Goal: Information Seeking & Learning: Check status

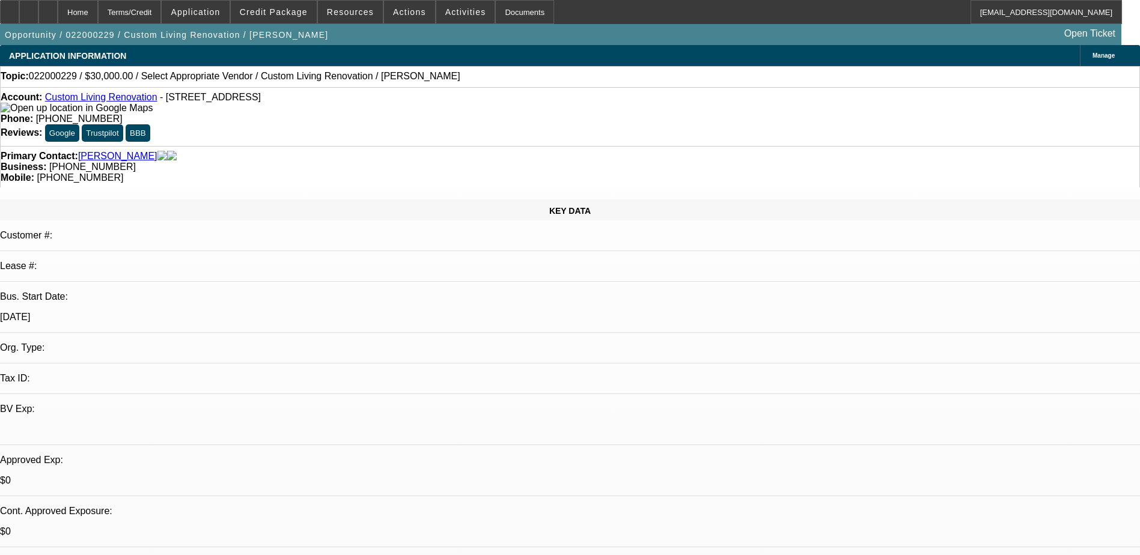
select select "0"
select select "2"
select select "0.1"
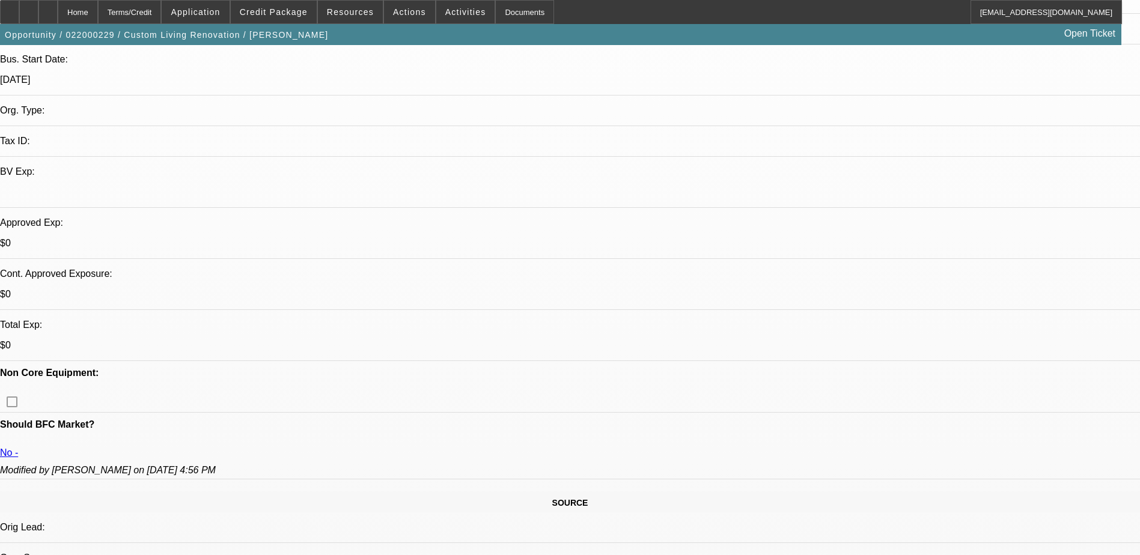
scroll to position [240, 0]
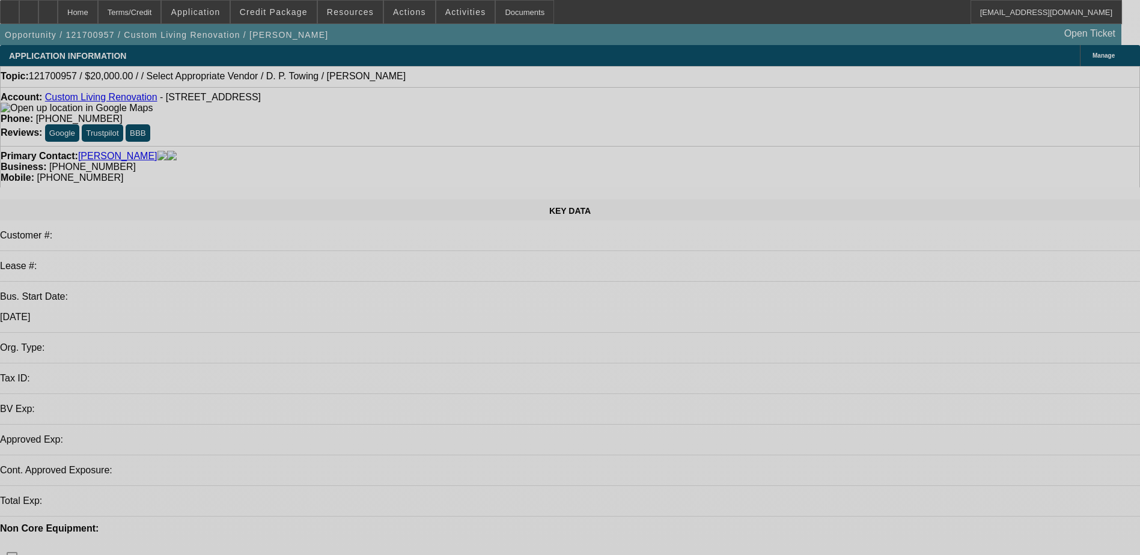
select select "0"
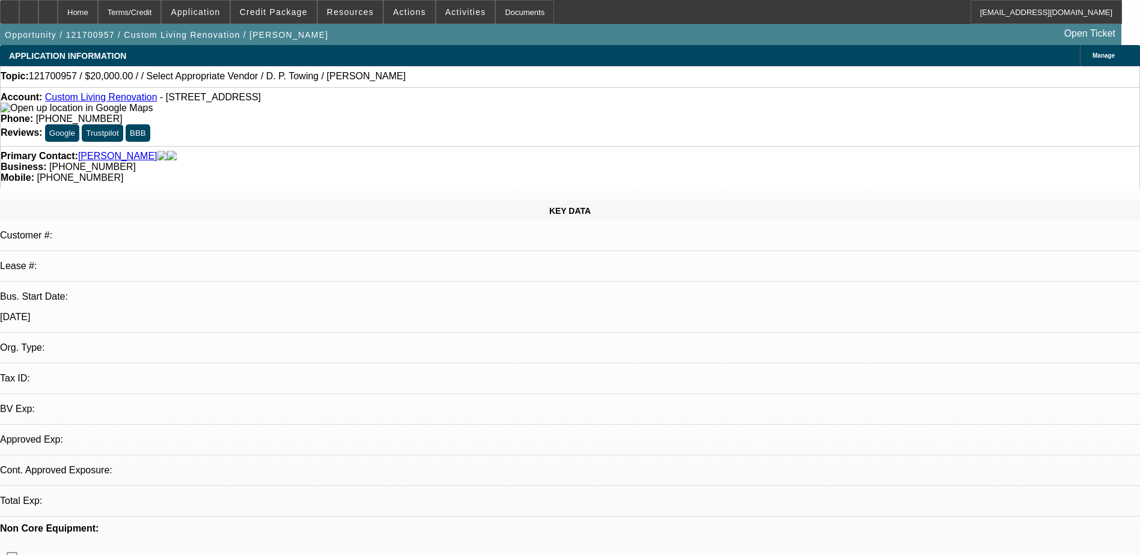
select select "4"
select select "0.1"
select select "1"
select select "2"
select select "4"
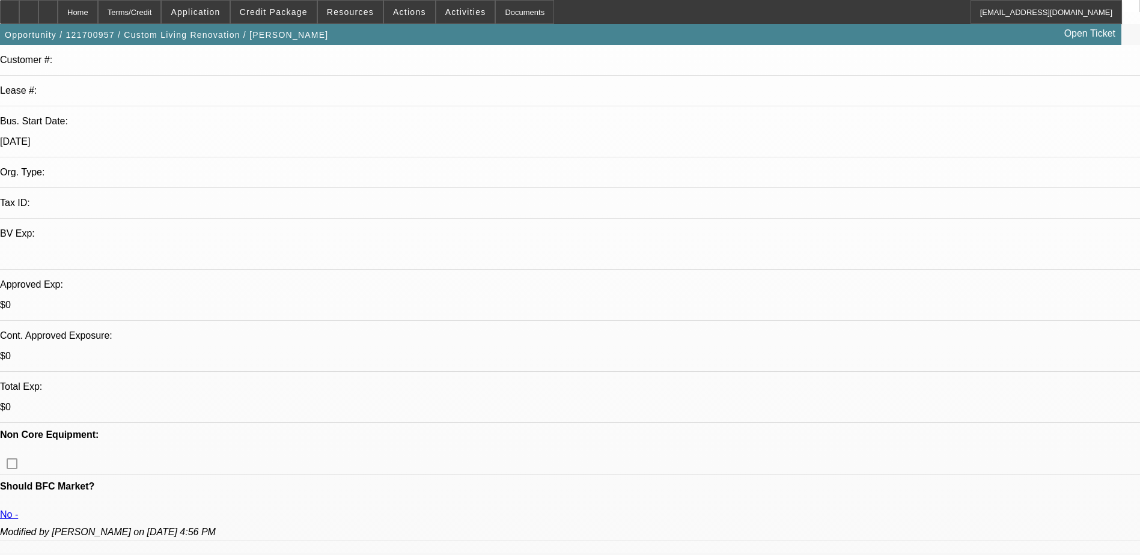
scroll to position [180, 0]
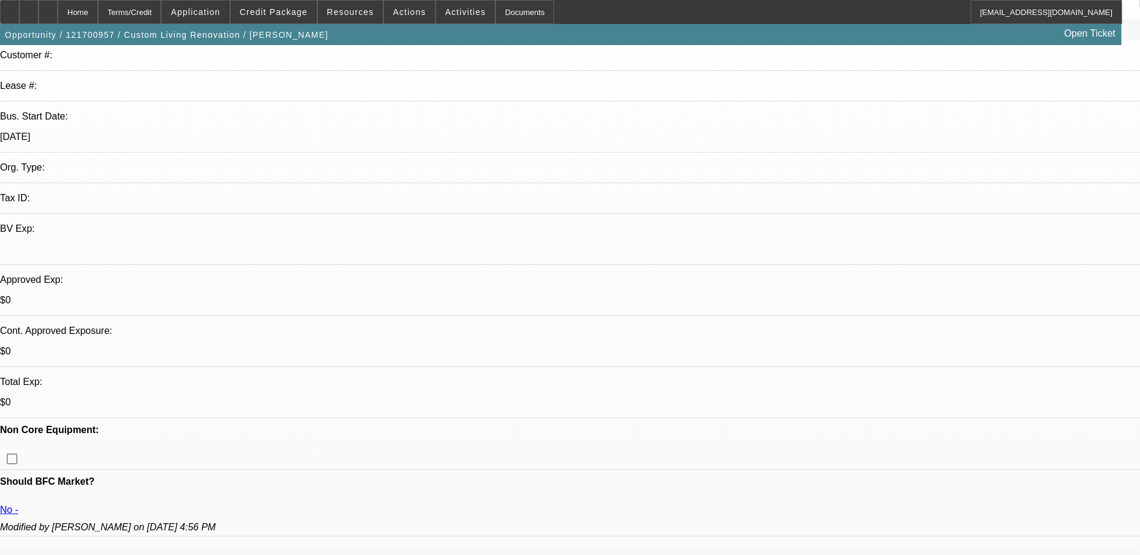
click at [292, 10] on span "Credit Package" at bounding box center [274, 12] width 68 height 10
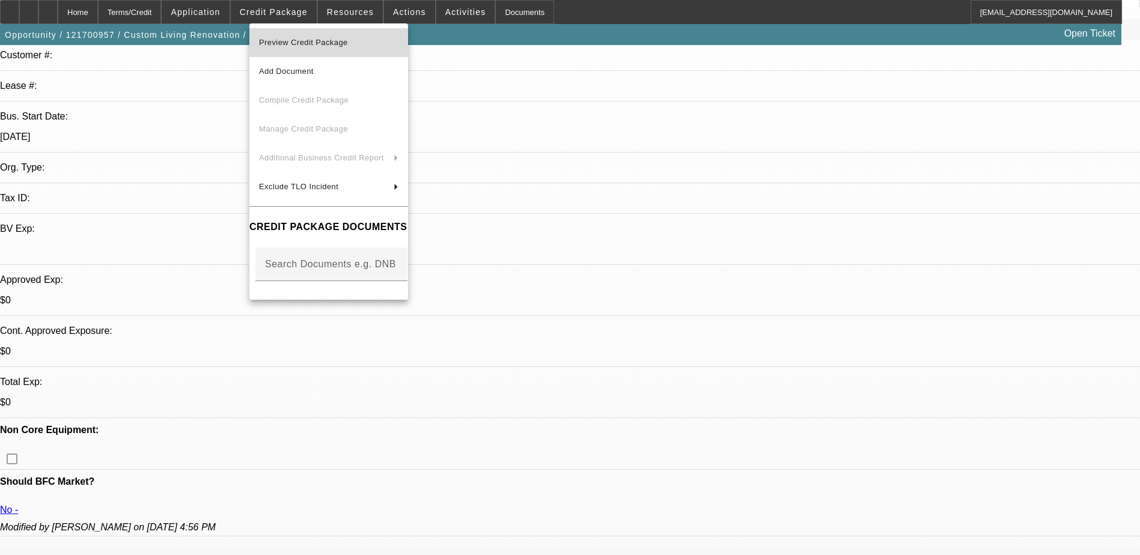
click at [320, 47] on span "Preview Credit Package" at bounding box center [328, 42] width 139 height 14
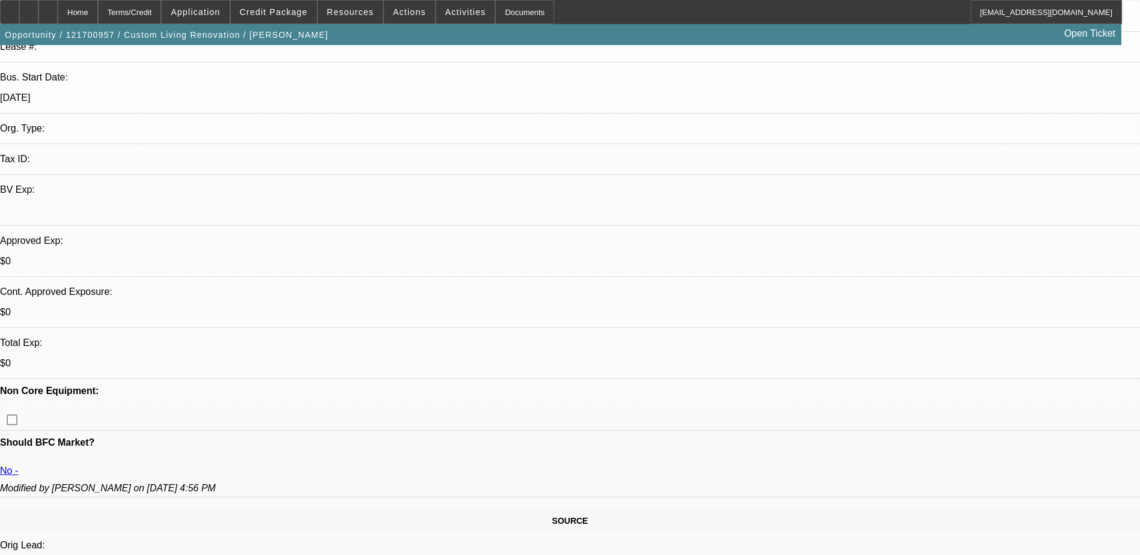
scroll to position [0, 0]
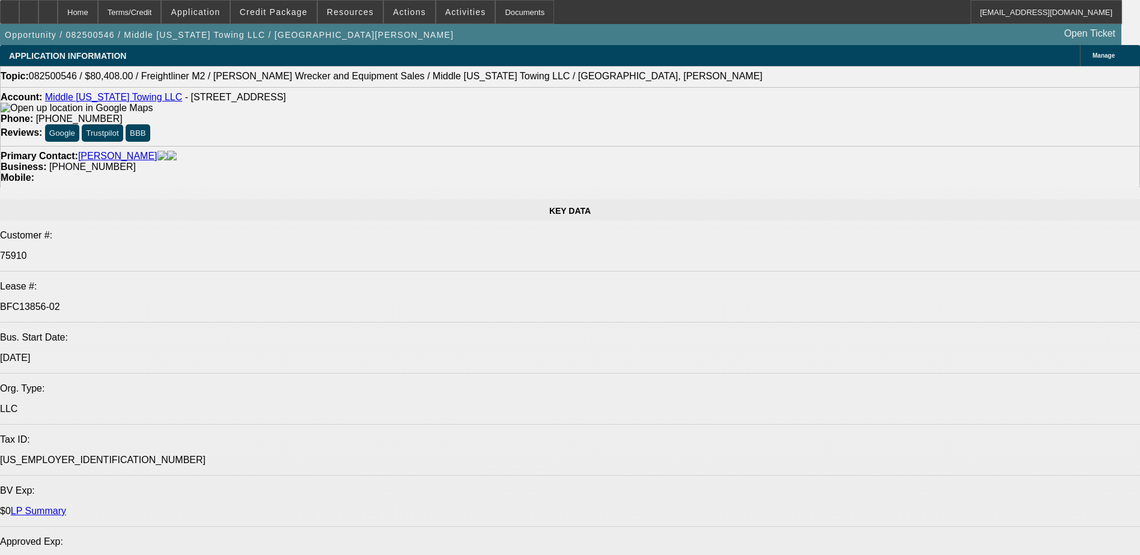
select select "0"
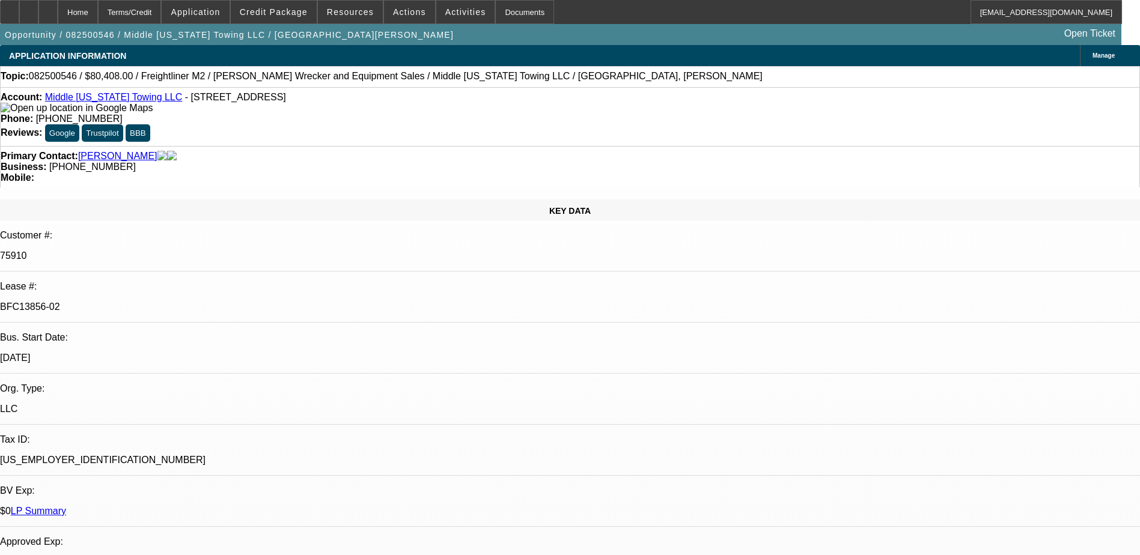
select select "0"
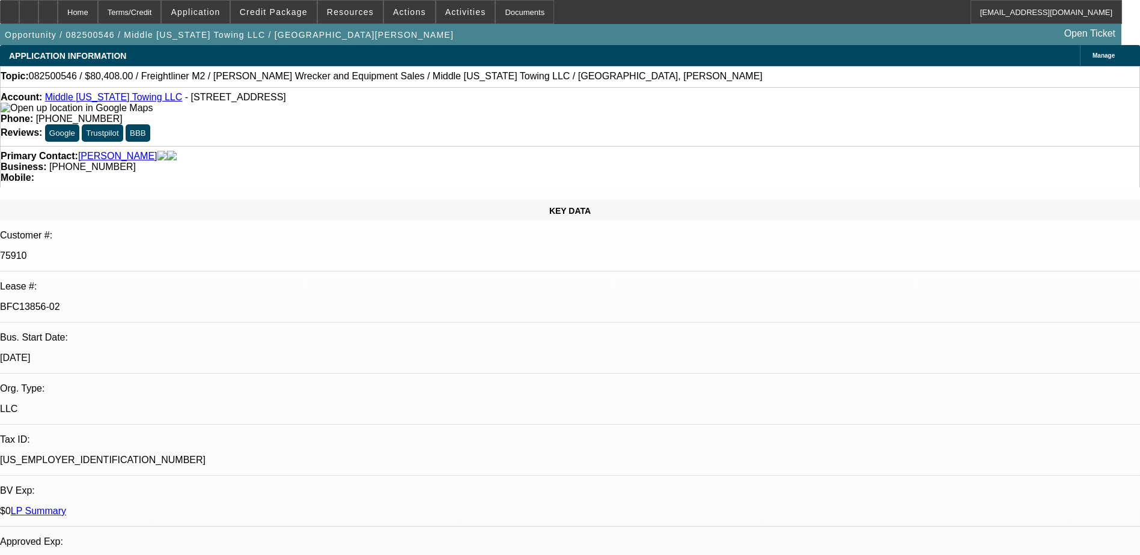
select select "0"
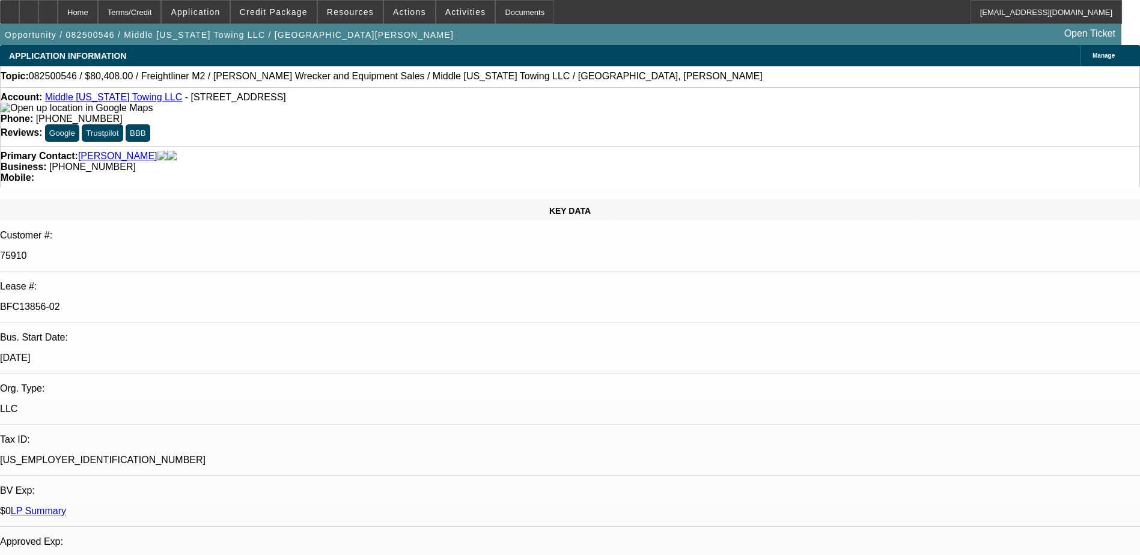
select select "0"
select select "1"
select select "2"
select select "6"
select select "1"
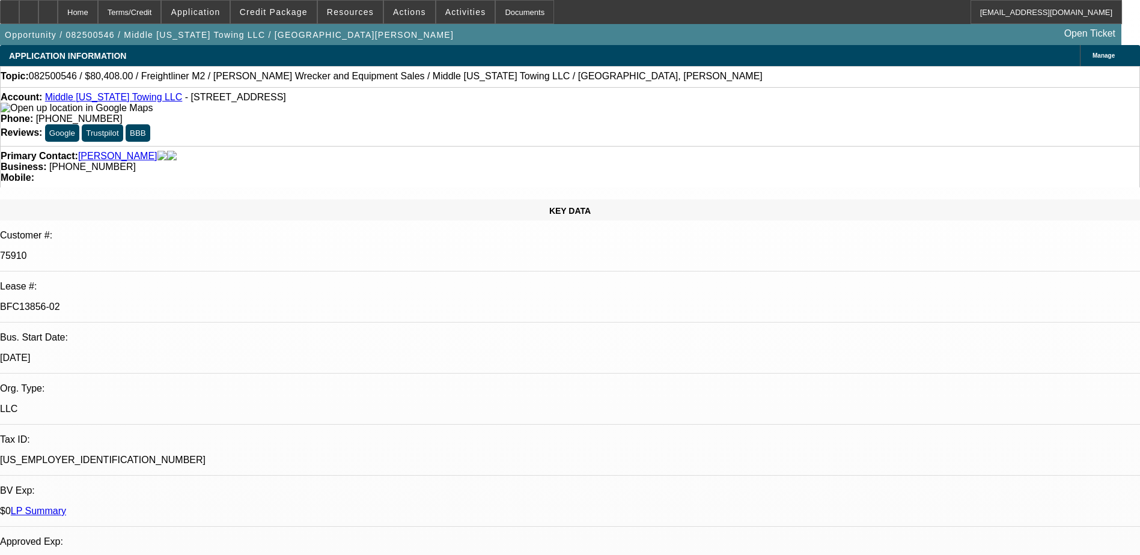
select select "1"
select select "6"
select select "1"
select select "2"
select select "6"
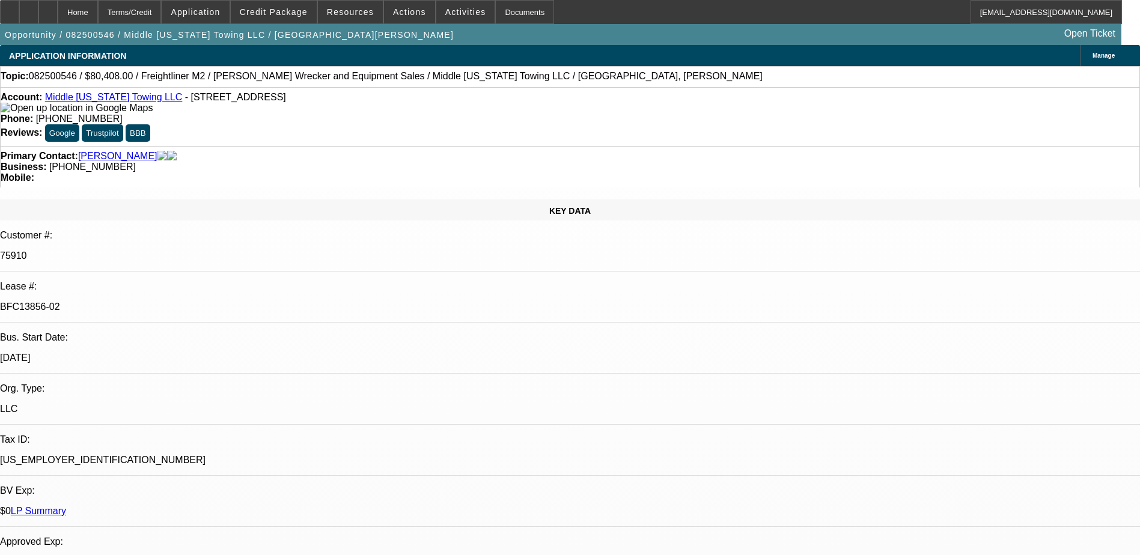
select select "1"
select select "2"
select select "6"
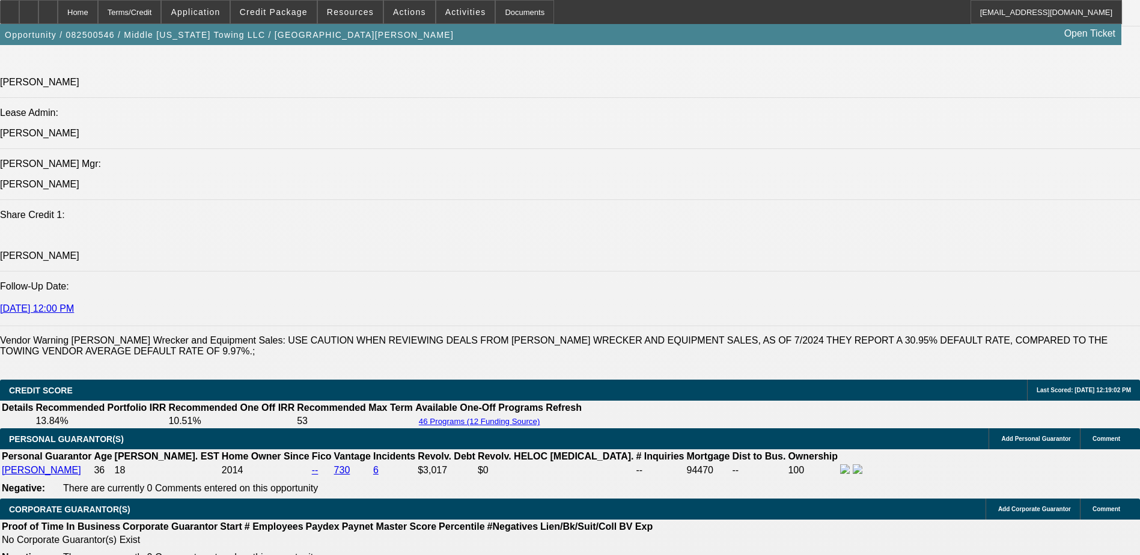
scroll to position [1563, 0]
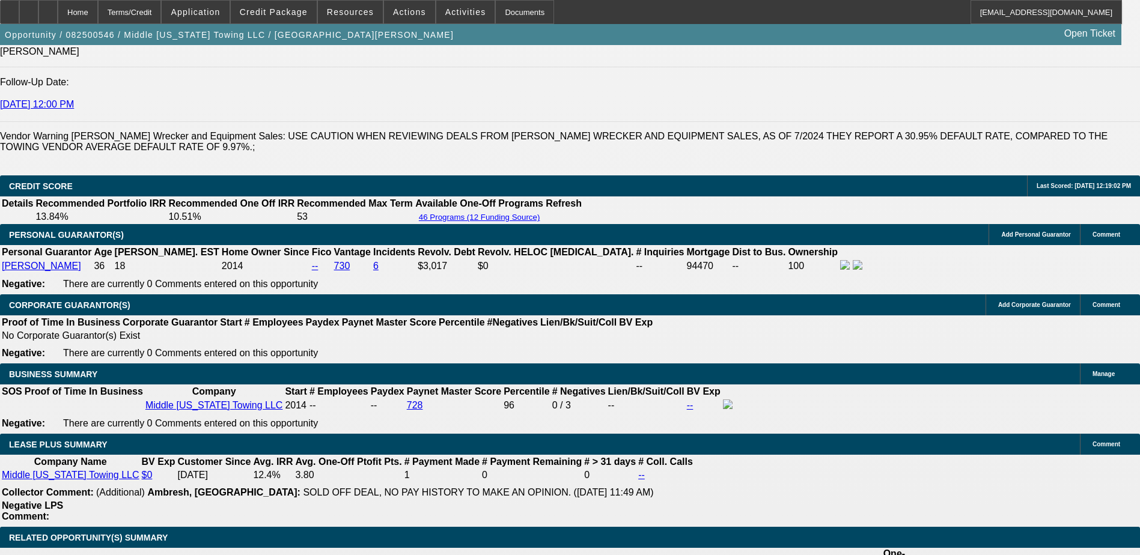
scroll to position [1743, 0]
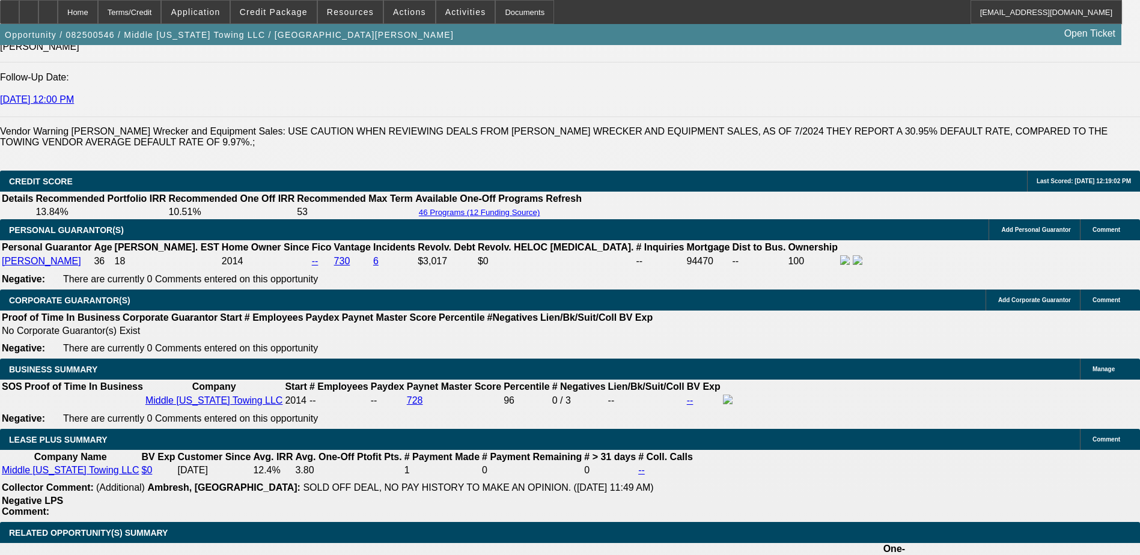
scroll to position [180, 0]
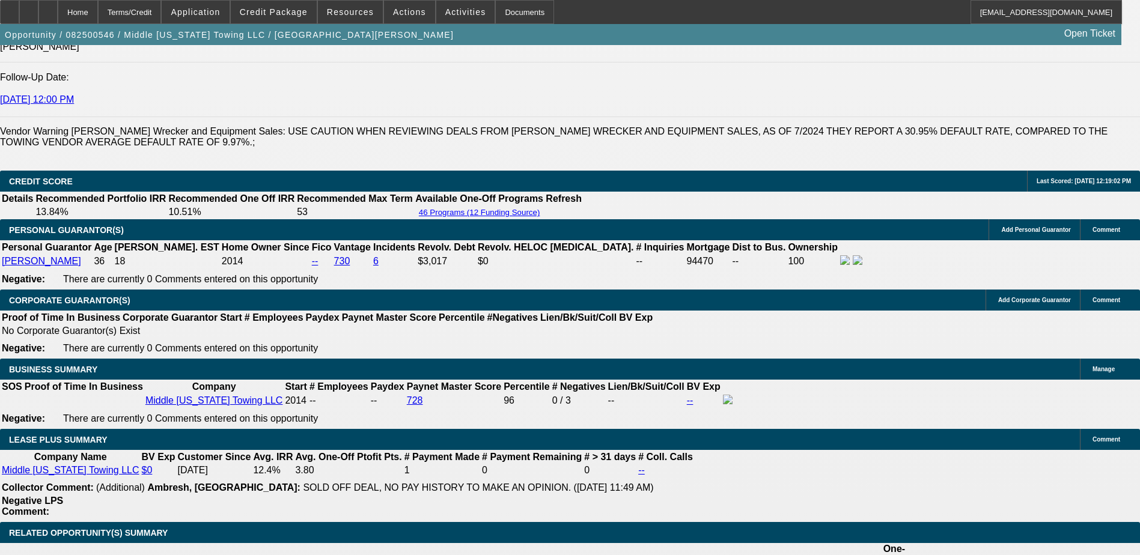
scroll to position [301, 0]
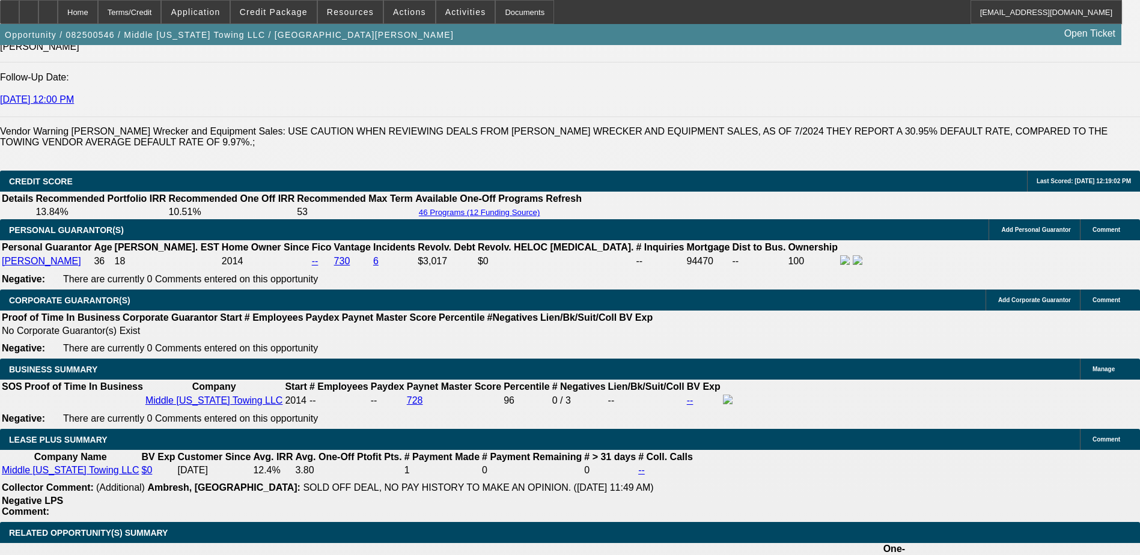
scroll to position [421, 0]
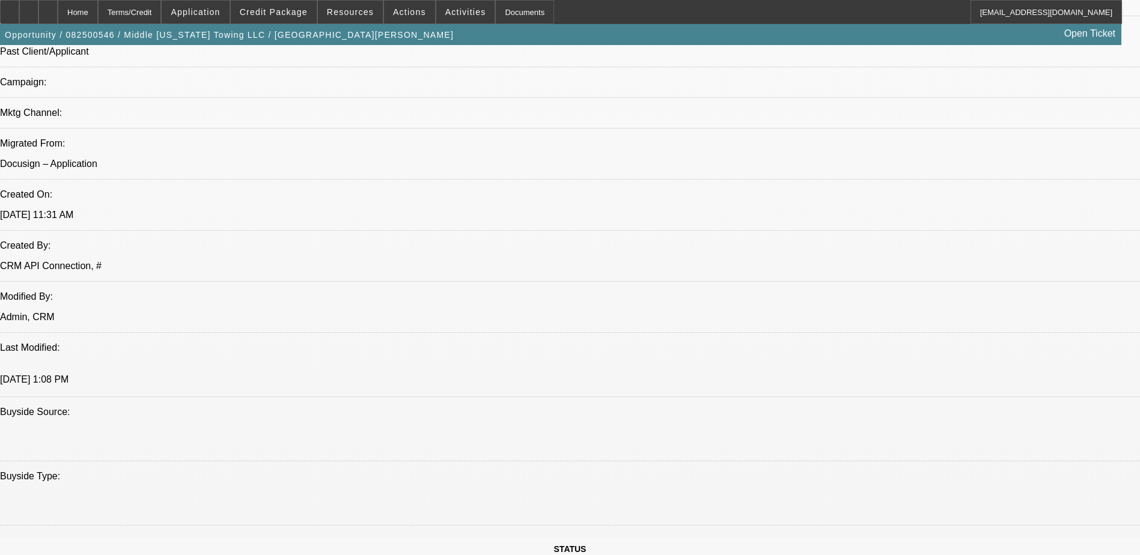
scroll to position [661, 0]
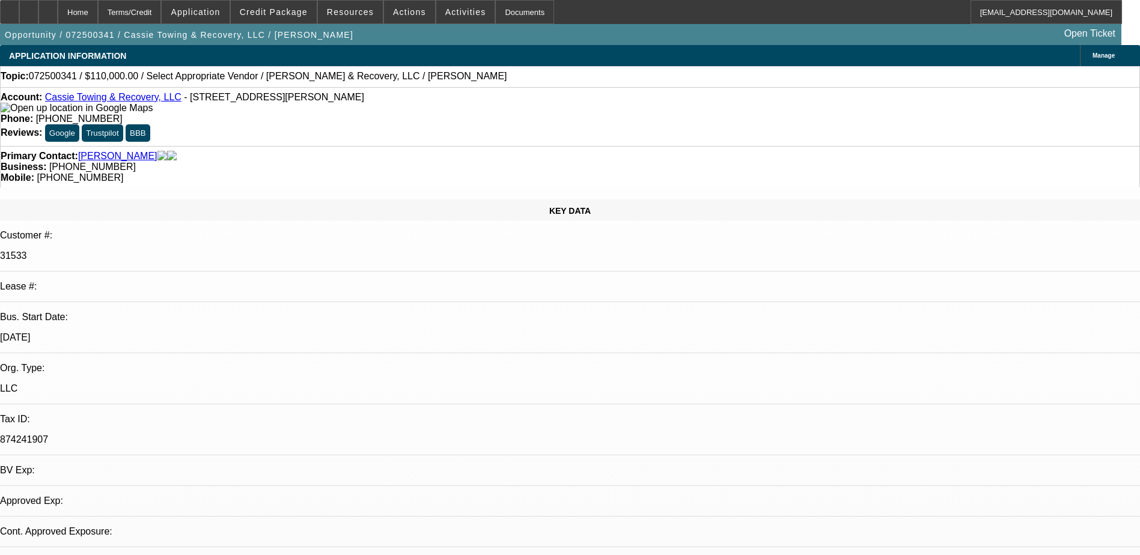
select select "0"
select select "2"
select select "0.1"
select select "1"
select select "2"
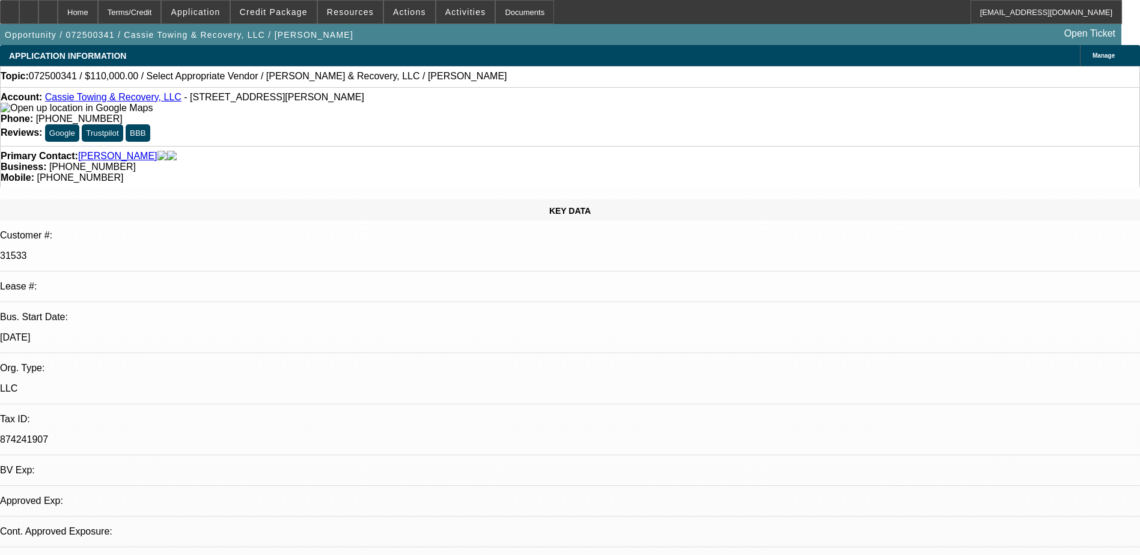
select select "4"
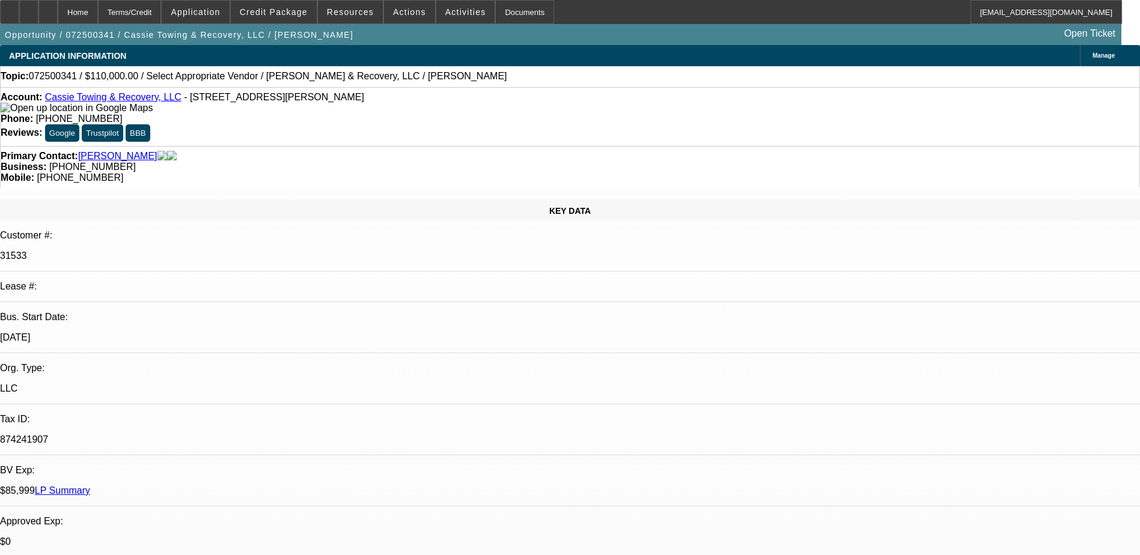
scroll to position [18, 0]
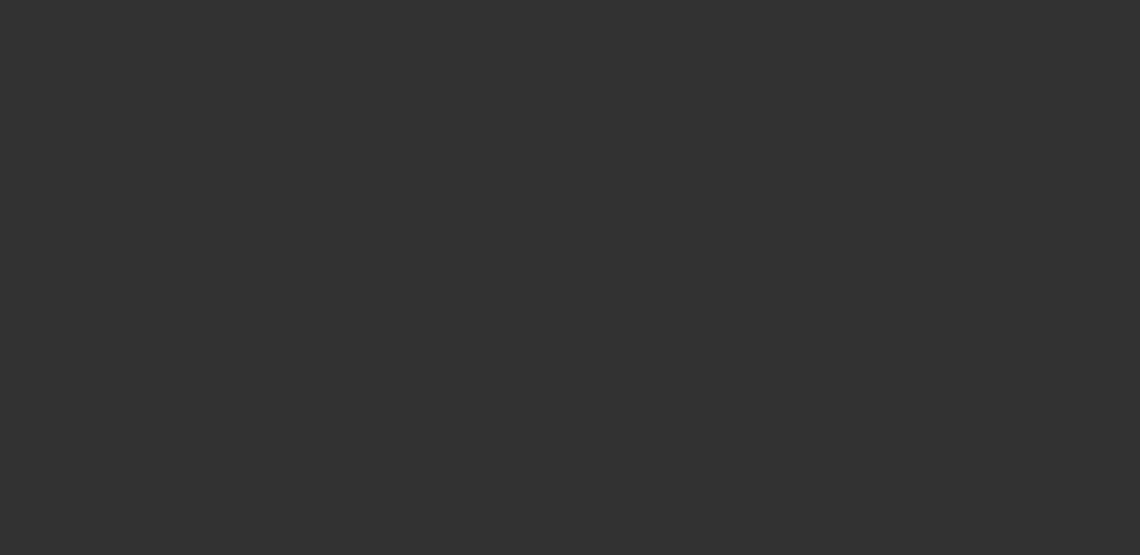
select select "0"
select select "2"
select select "0.1"
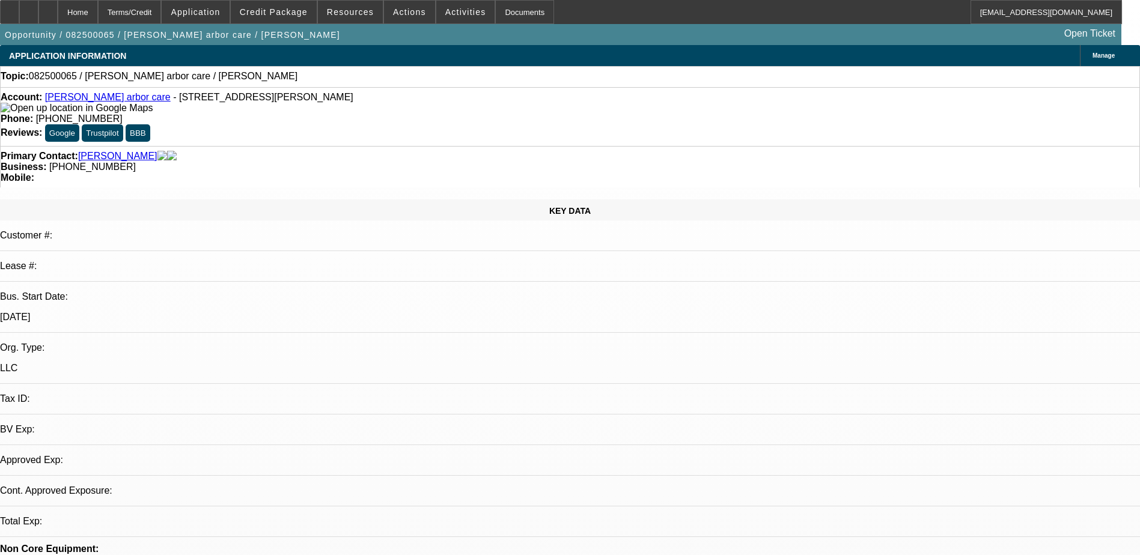
select select "1"
select select "2"
select select "4"
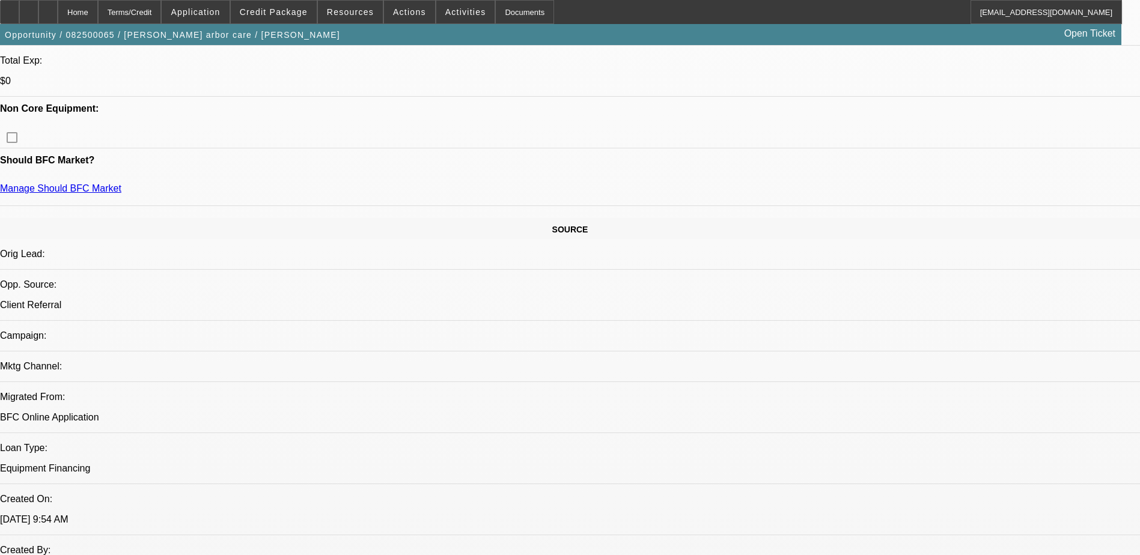
scroll to position [601, 0]
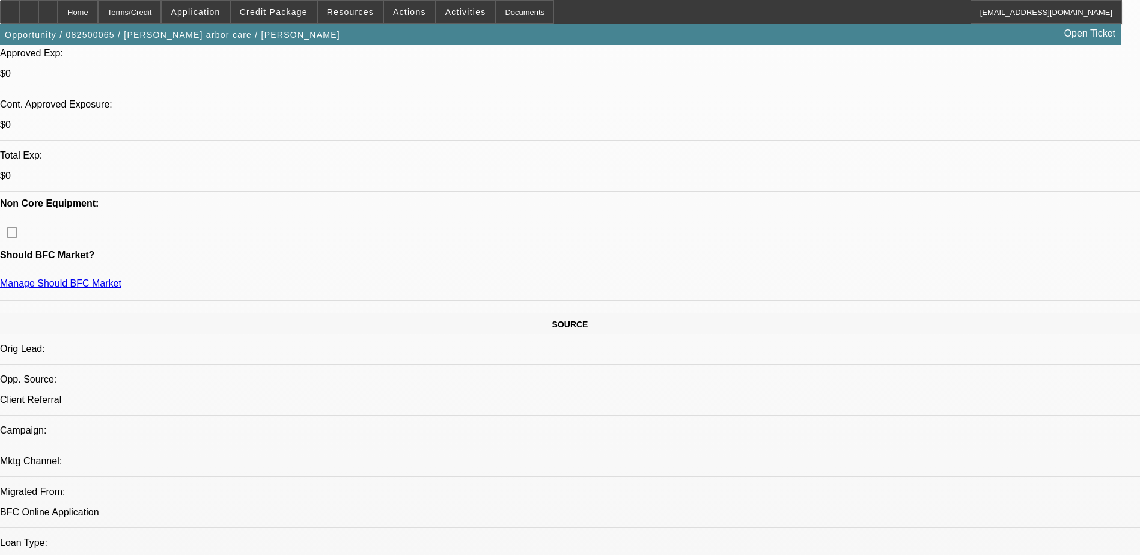
scroll to position [421, 0]
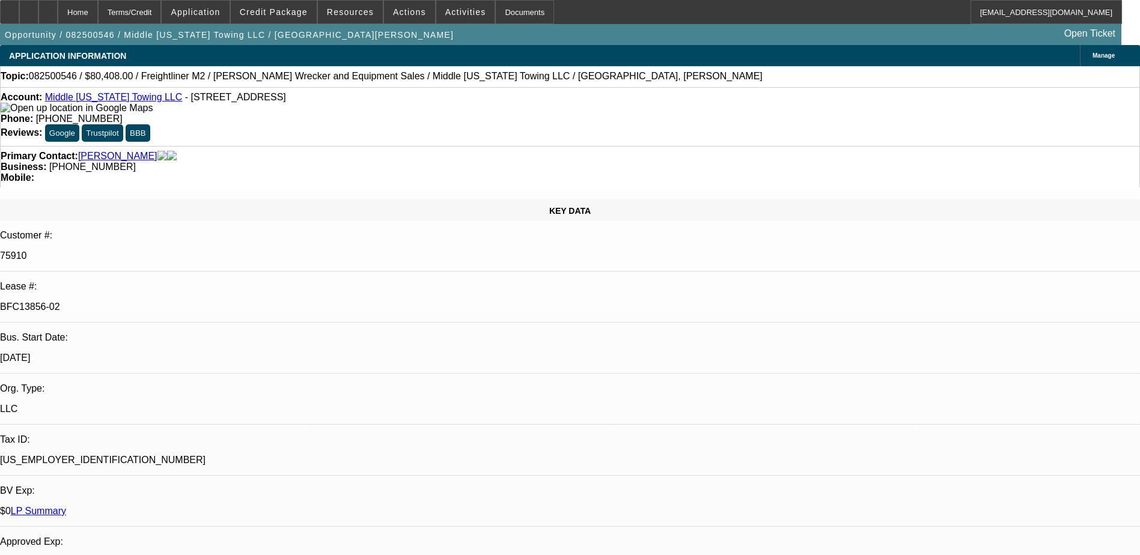
select select "0"
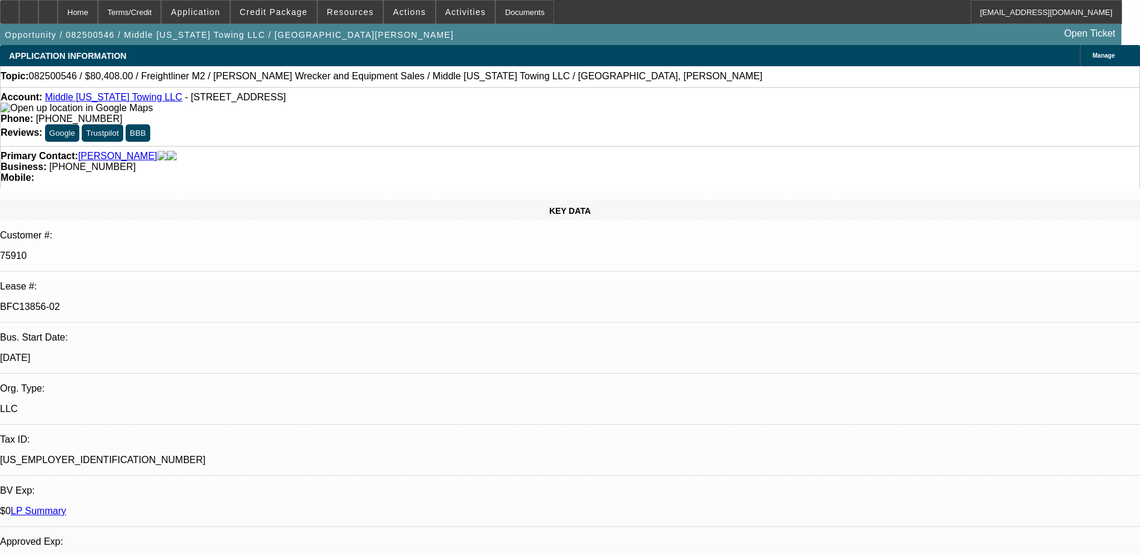
select select "0"
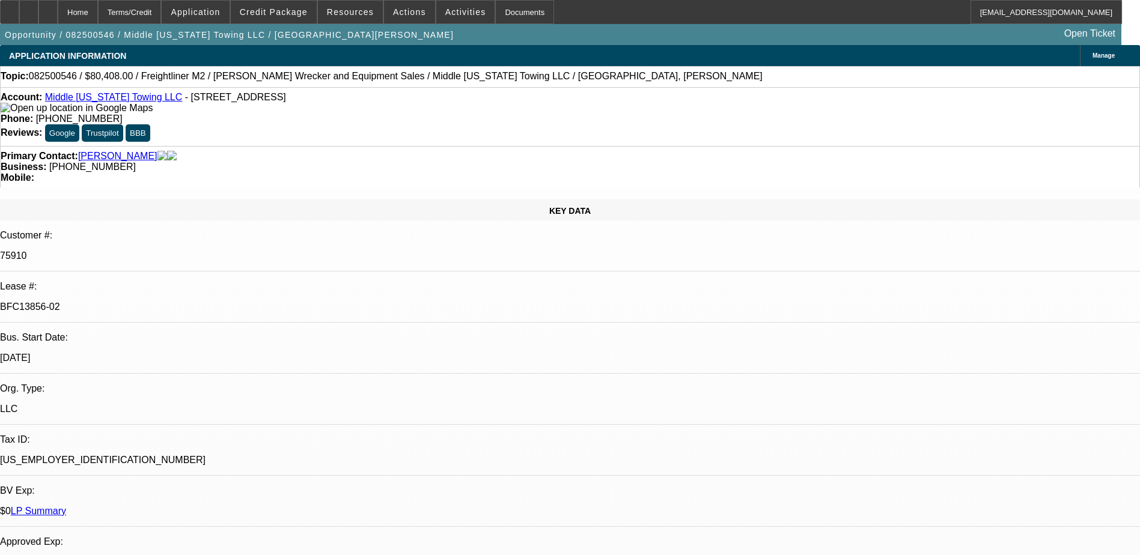
select select "0"
select select "1"
select select "2"
select select "6"
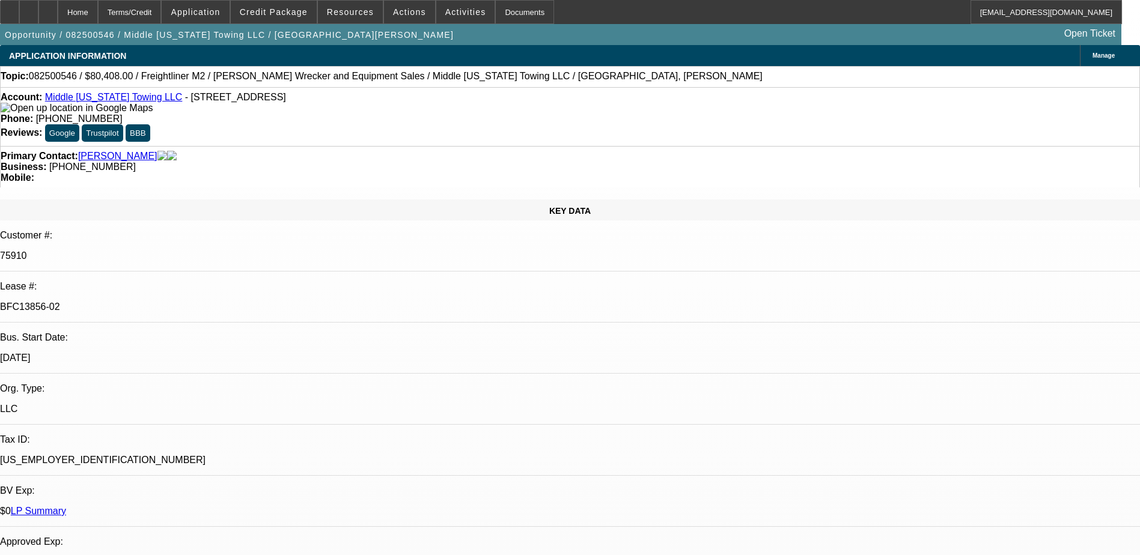
select select "1"
select select "6"
select select "1"
select select "2"
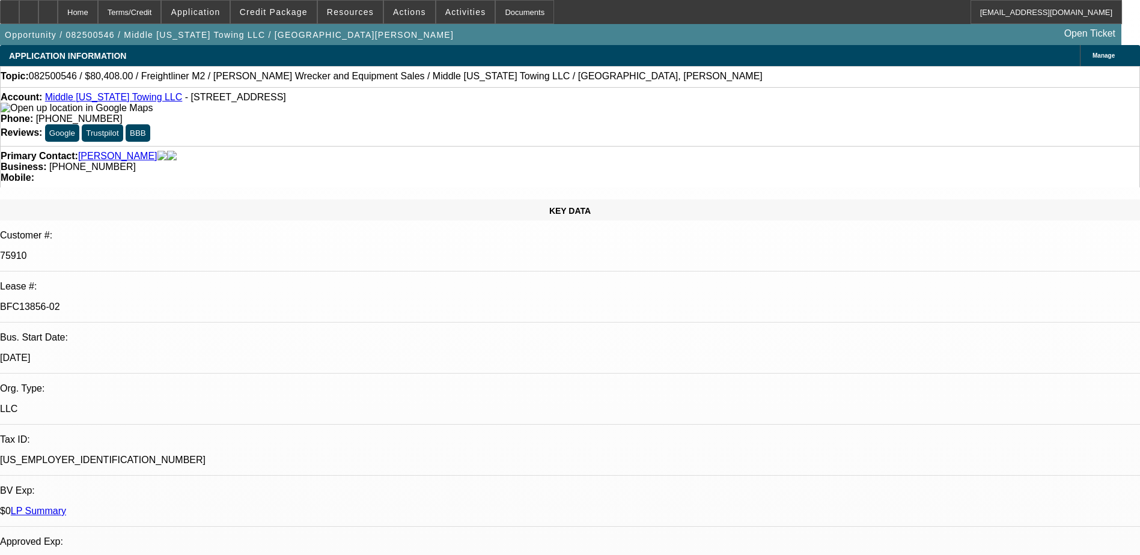
select select "6"
select select "1"
select select "2"
select select "6"
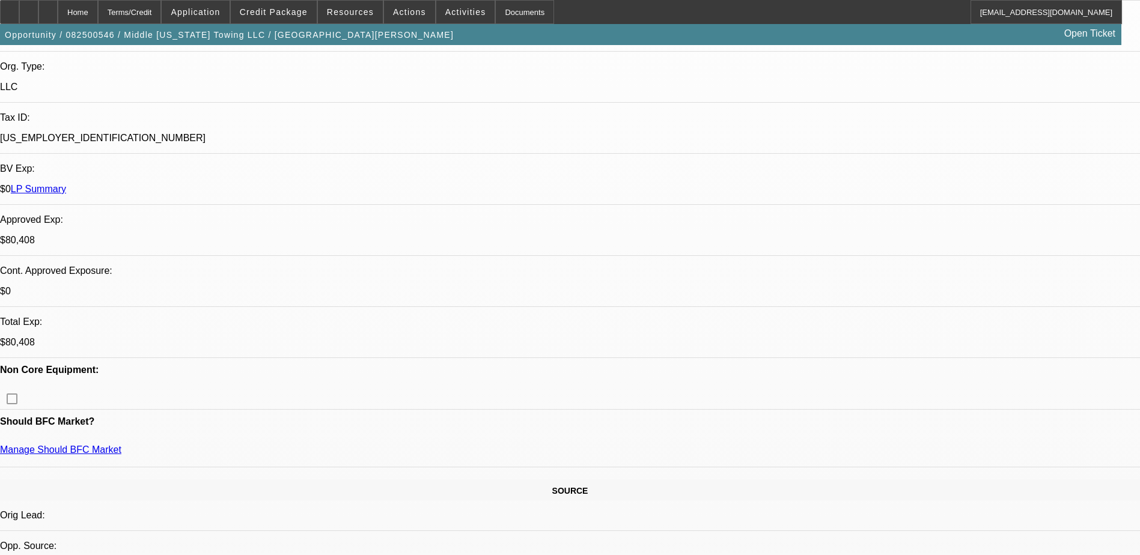
scroll to position [301, 0]
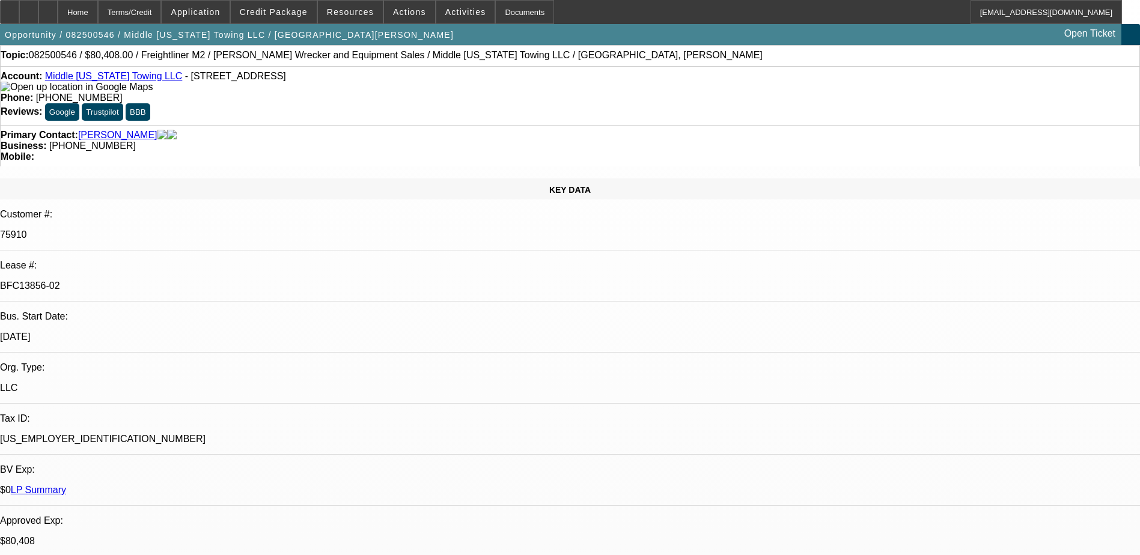
scroll to position [0, 0]
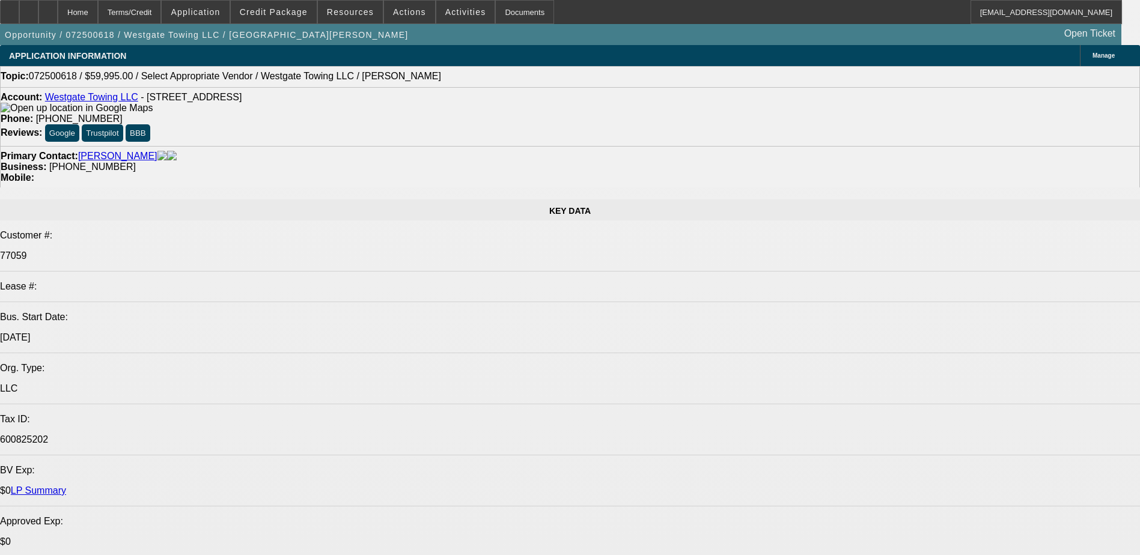
select select "0"
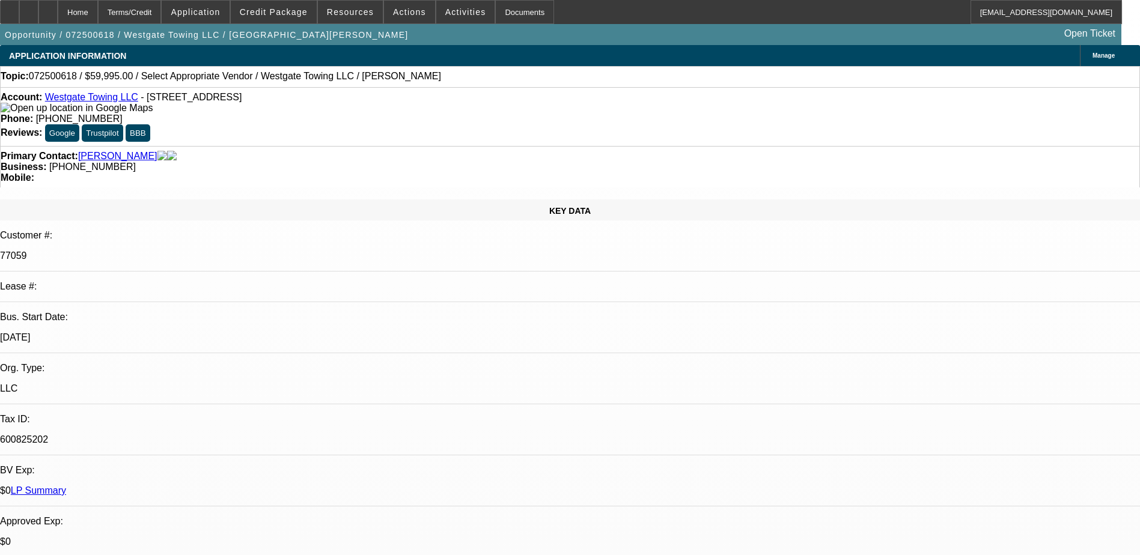
select select "2"
select select "0.1"
select select "1"
select select "2"
select select "4"
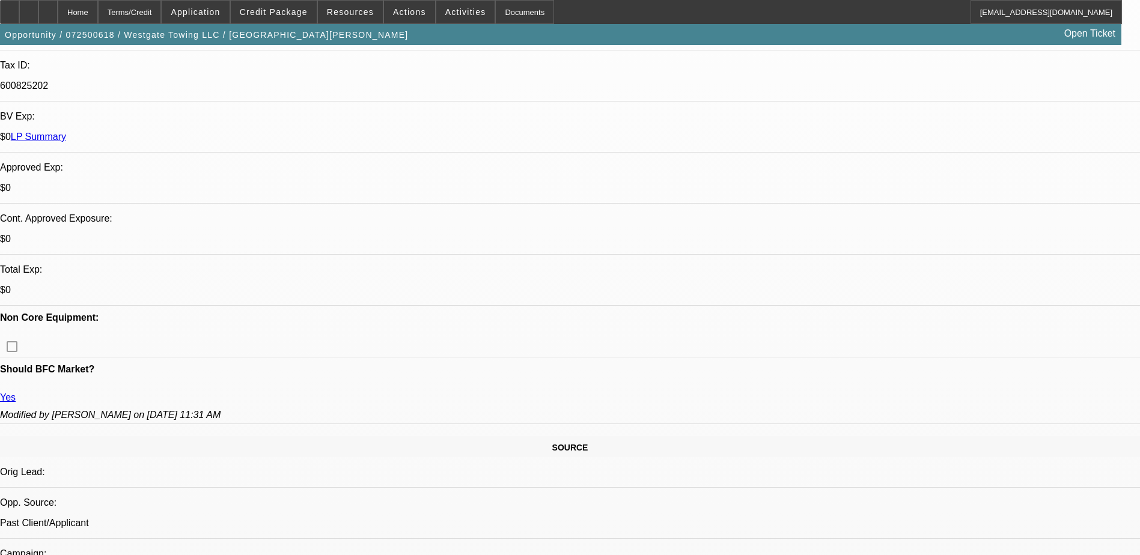
scroll to position [361, 0]
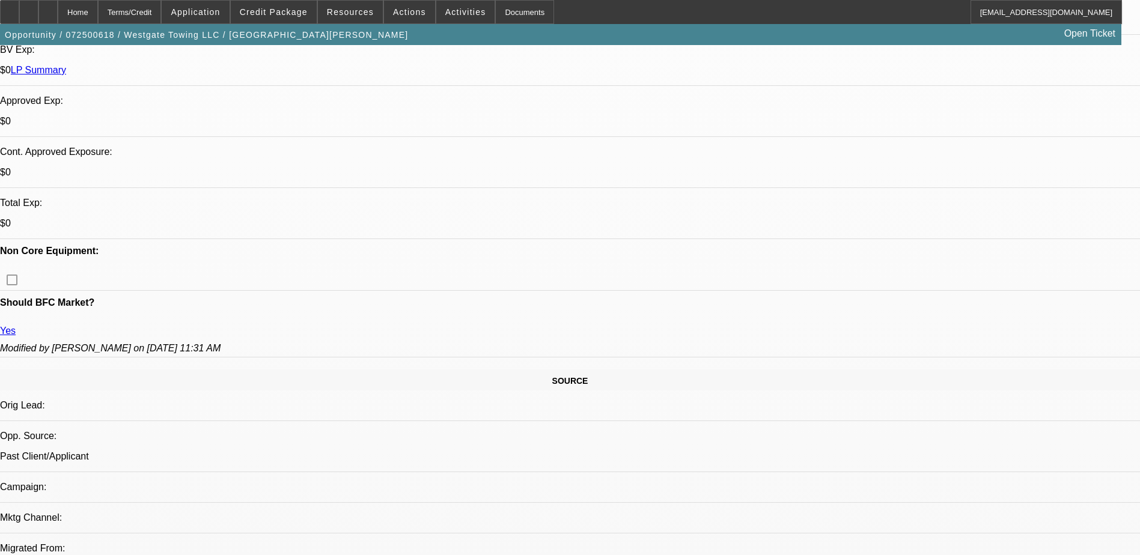
scroll to position [0, 0]
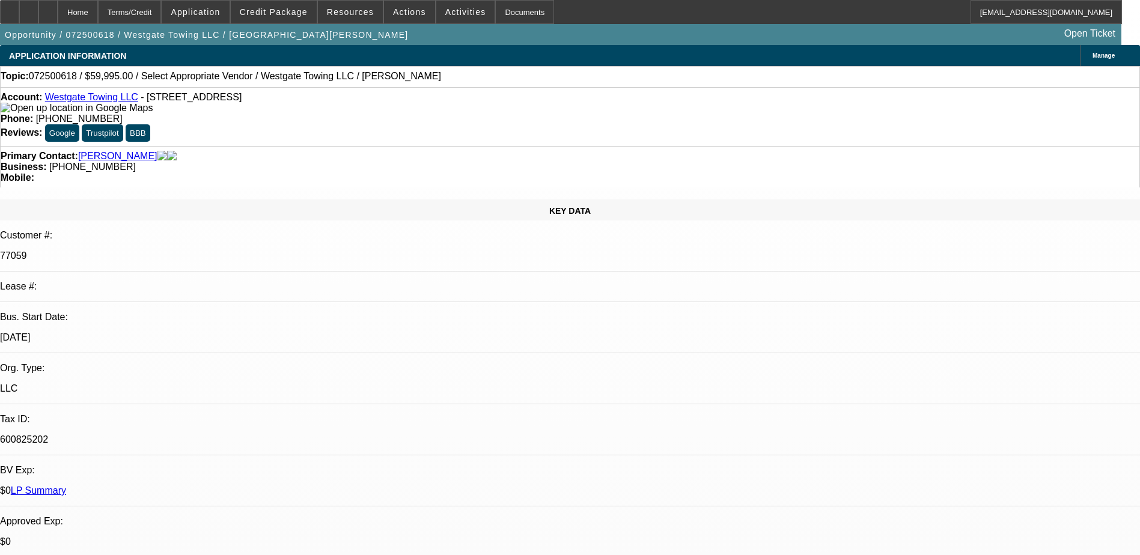
click at [106, 96] on link "Westgate Towing LLC" at bounding box center [91, 97] width 93 height 10
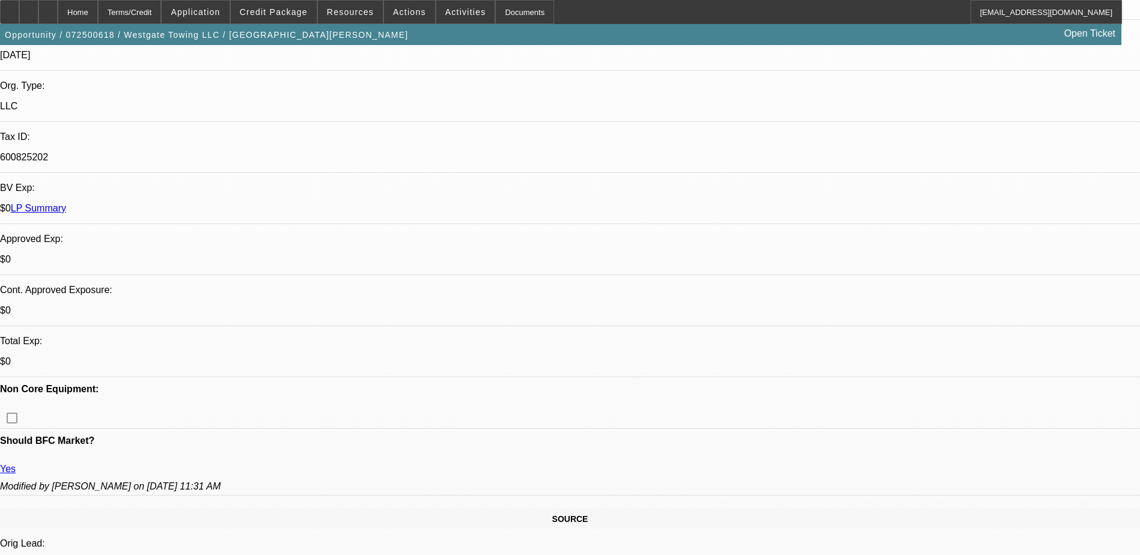
scroll to position [180, 0]
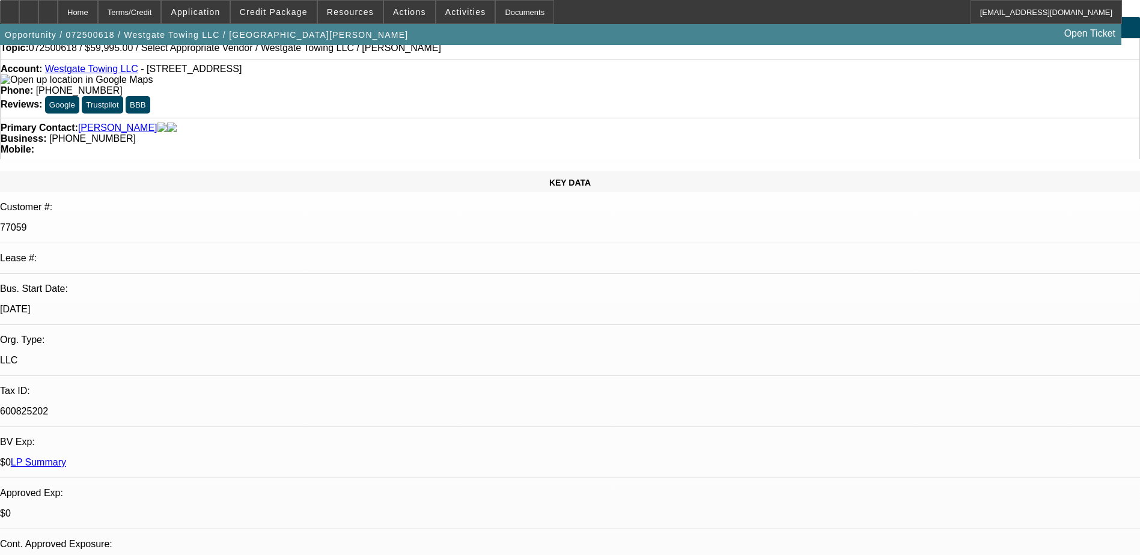
scroll to position [0, 0]
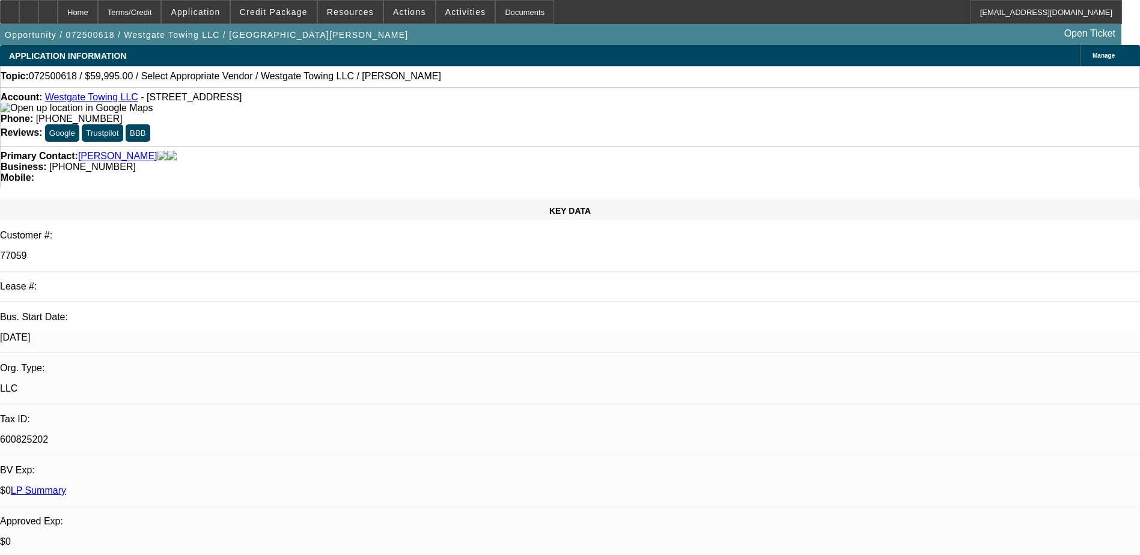
click at [81, 100] on link "Westgate Towing LLC" at bounding box center [91, 97] width 93 height 10
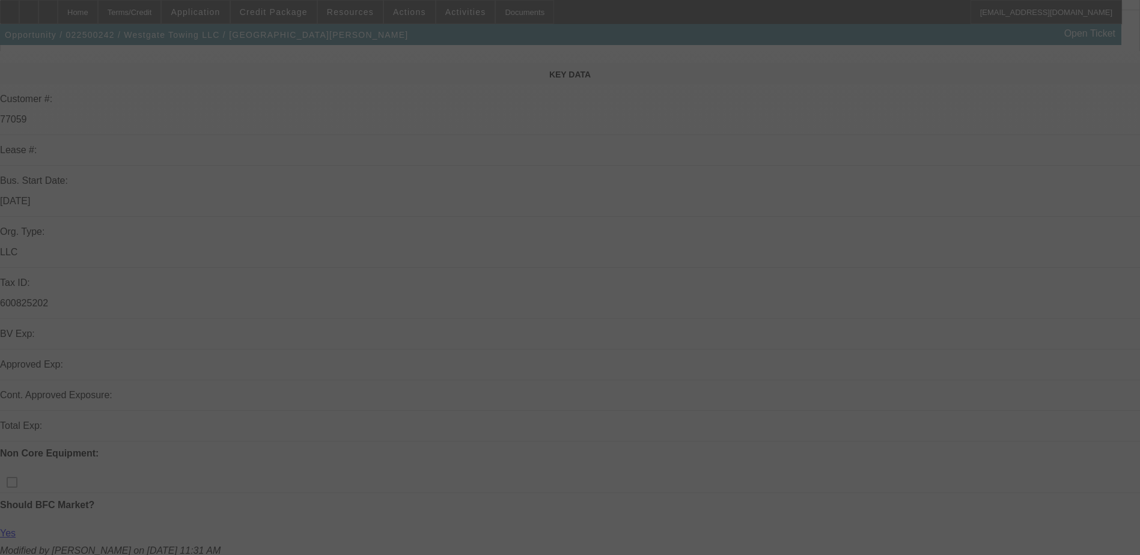
scroll to position [240, 0]
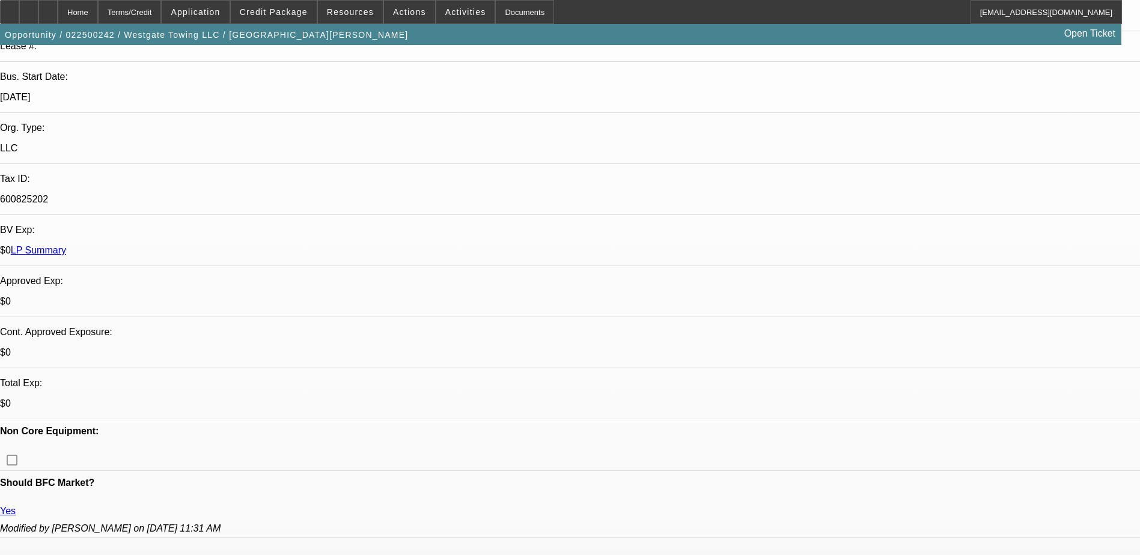
select select "0"
select select "2"
select select "0.1"
select select "4"
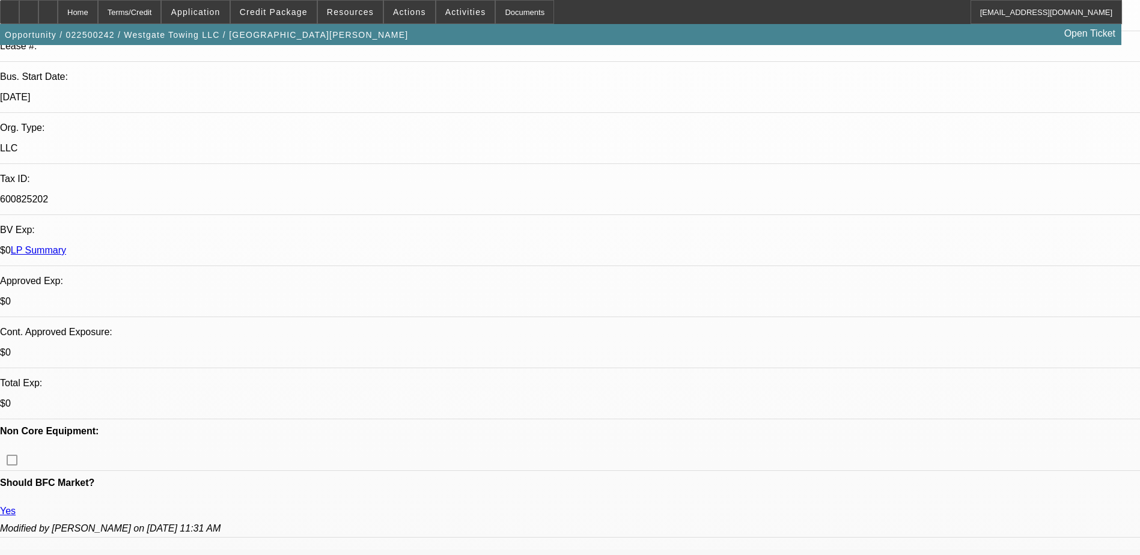
scroll to position [37, 0]
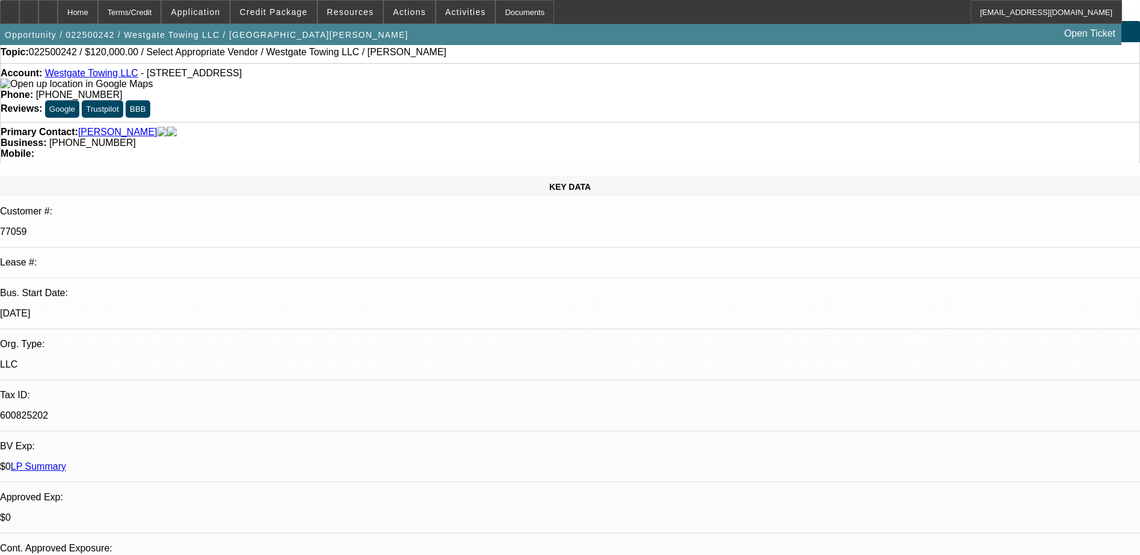
scroll to position [0, 0]
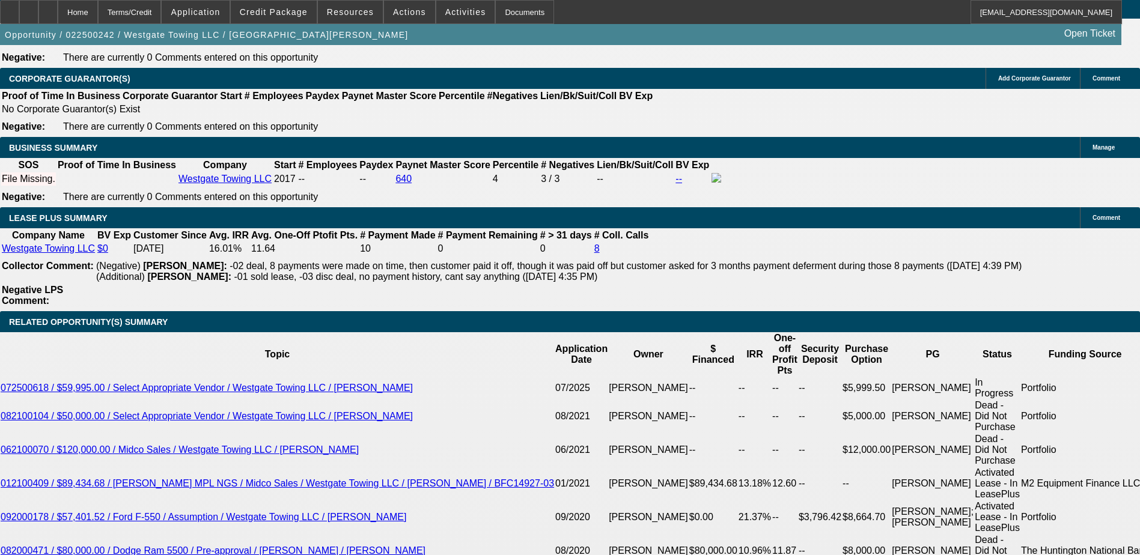
scroll to position [1863, 0]
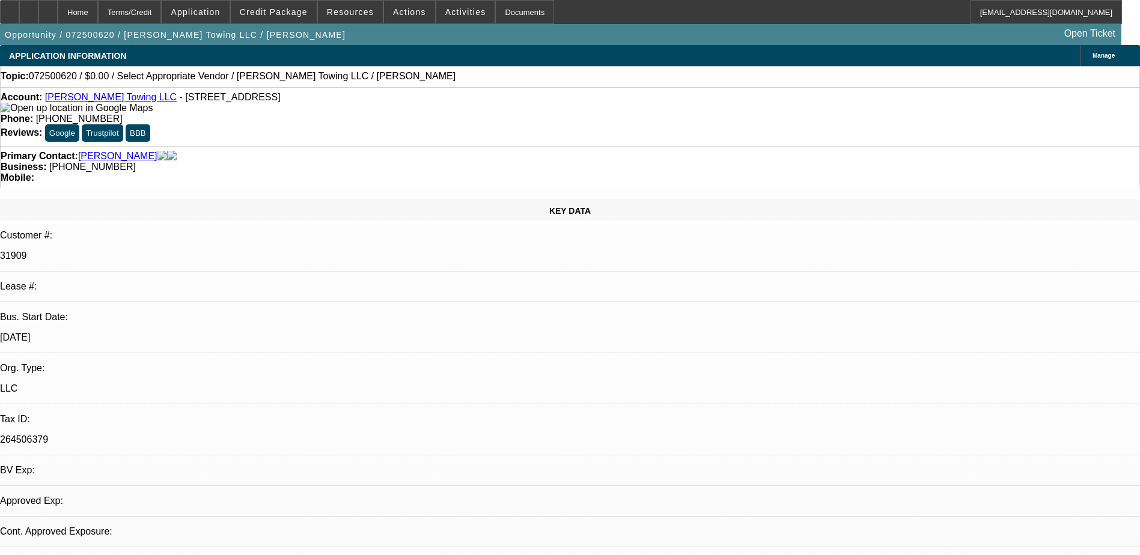
select select "0"
select select "2"
select select "0.1"
select select "1"
select select "2"
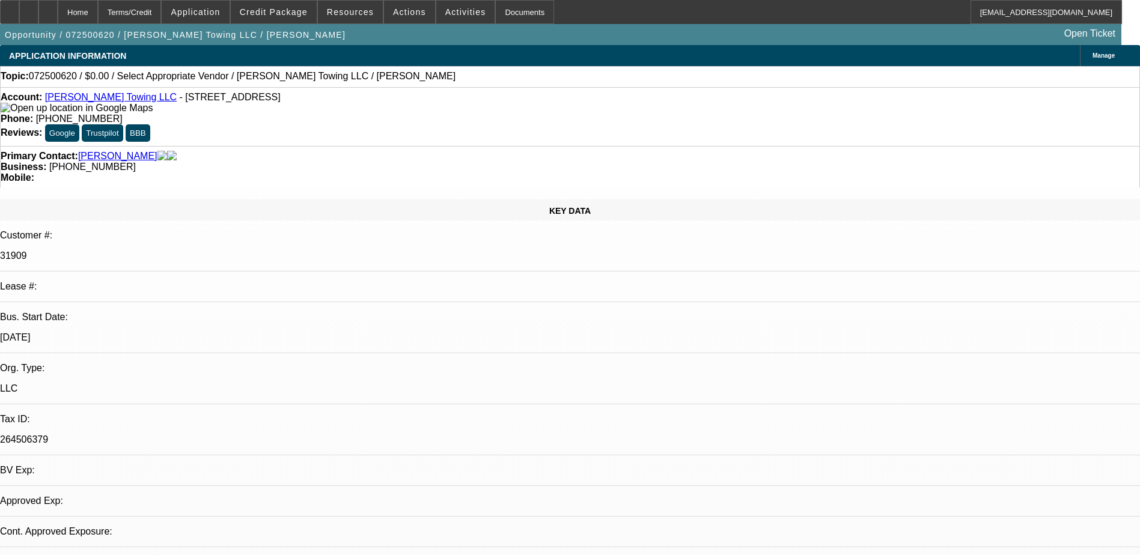
select select "4"
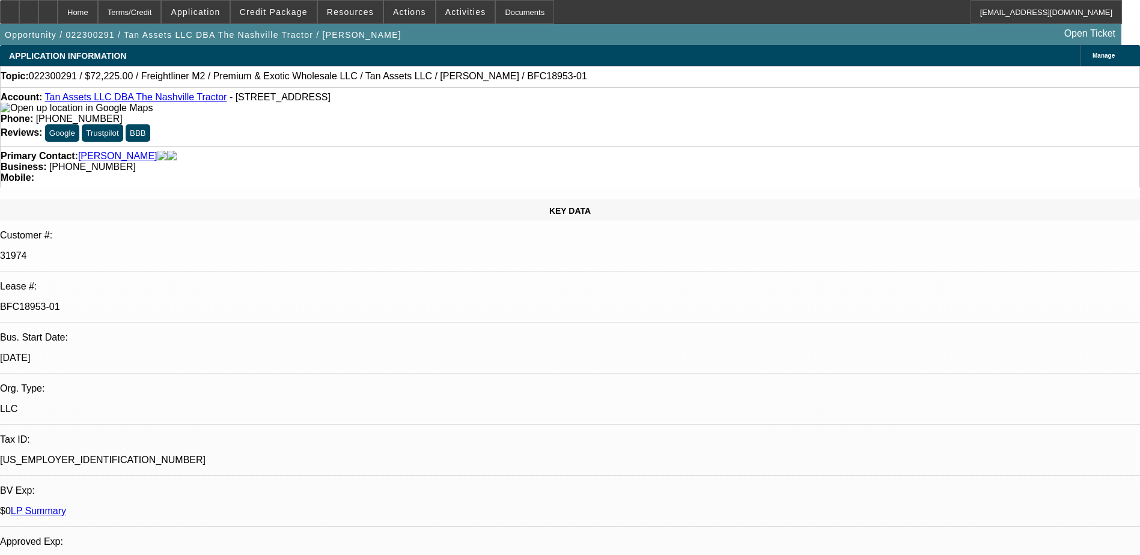
select select "0"
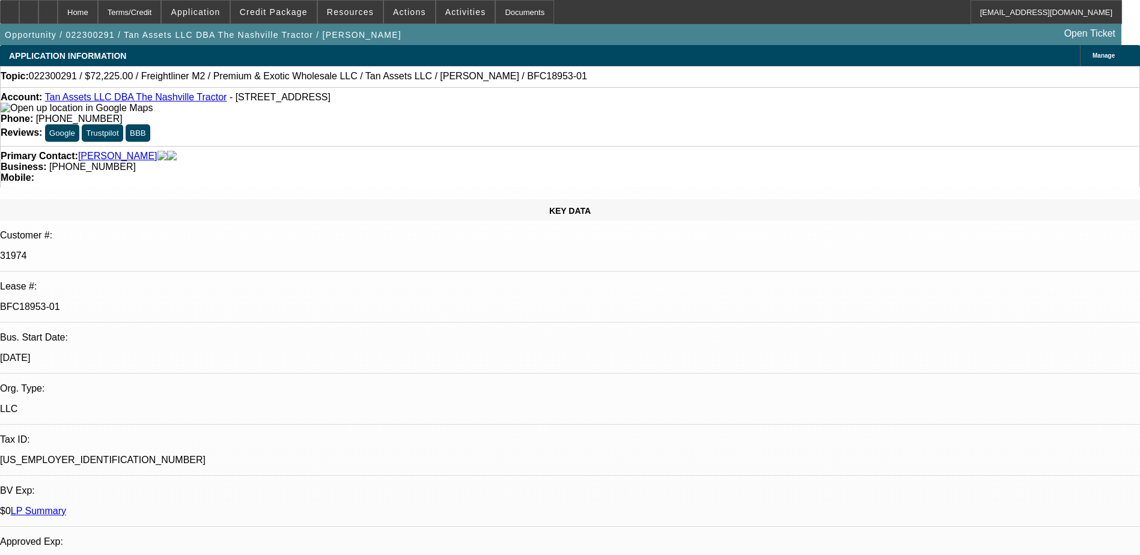
select select "0"
select select "2"
select select "0"
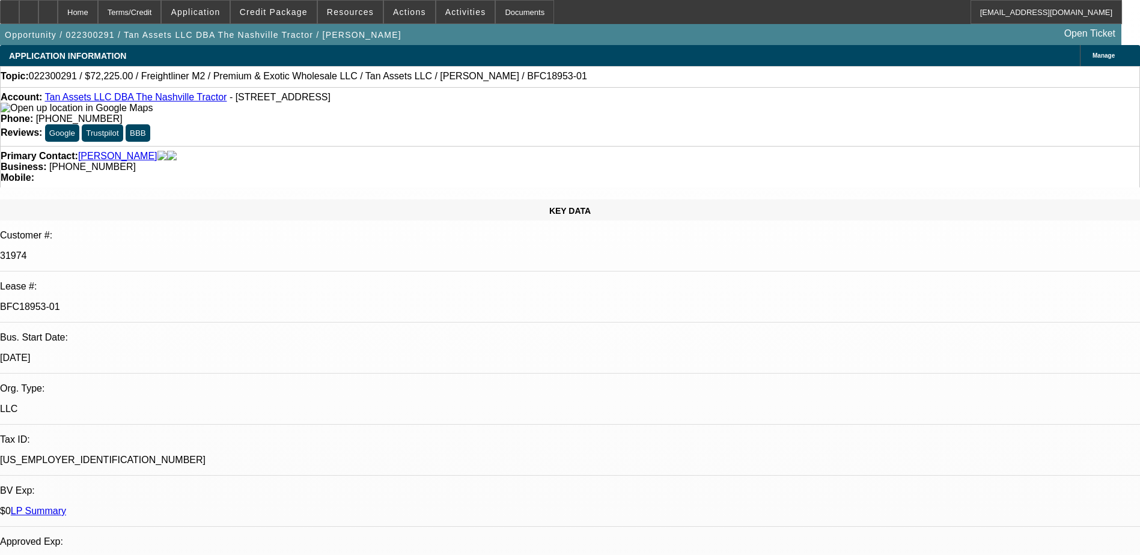
select select "0"
select select "1"
select select "6"
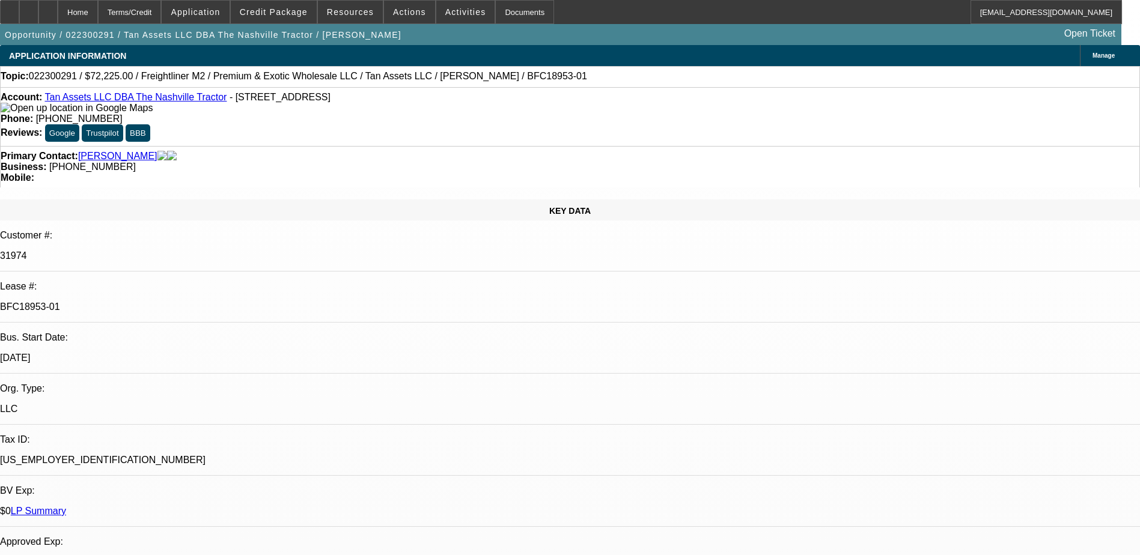
select select "1"
select select "6"
select select "1"
select select "2"
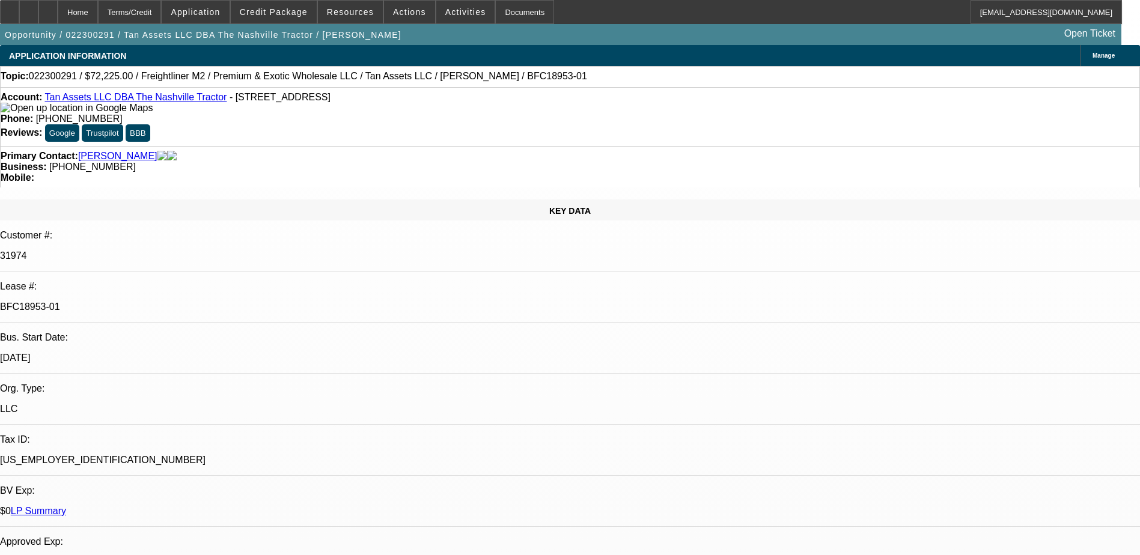
select select "6"
select select "1"
select select "6"
drag, startPoint x: 890, startPoint y: 210, endPoint x: 871, endPoint y: 162, distance: 51.8
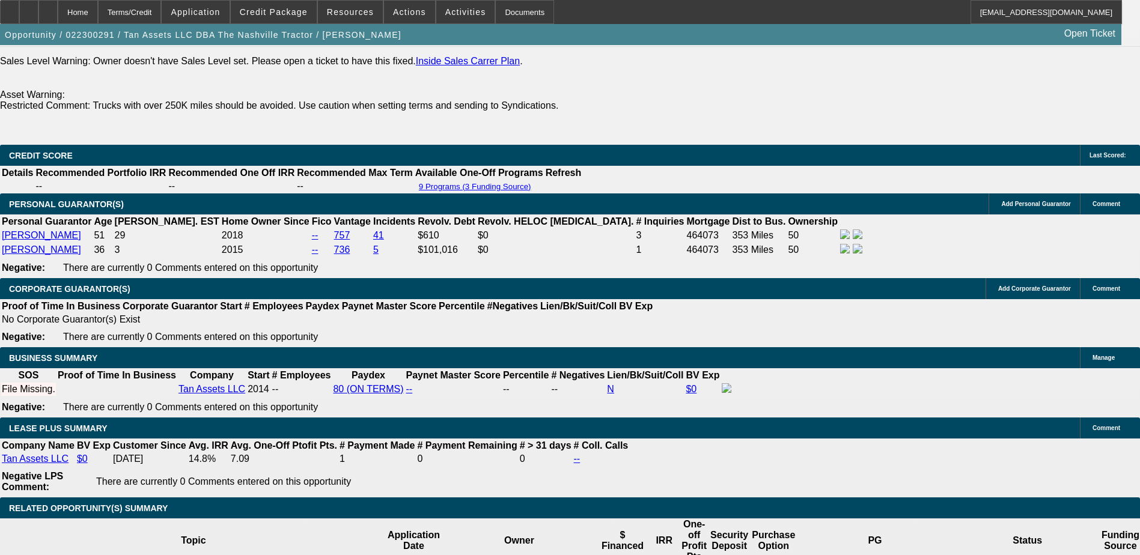
scroll to position [1863, 0]
